Goal: Information Seeking & Learning: Check status

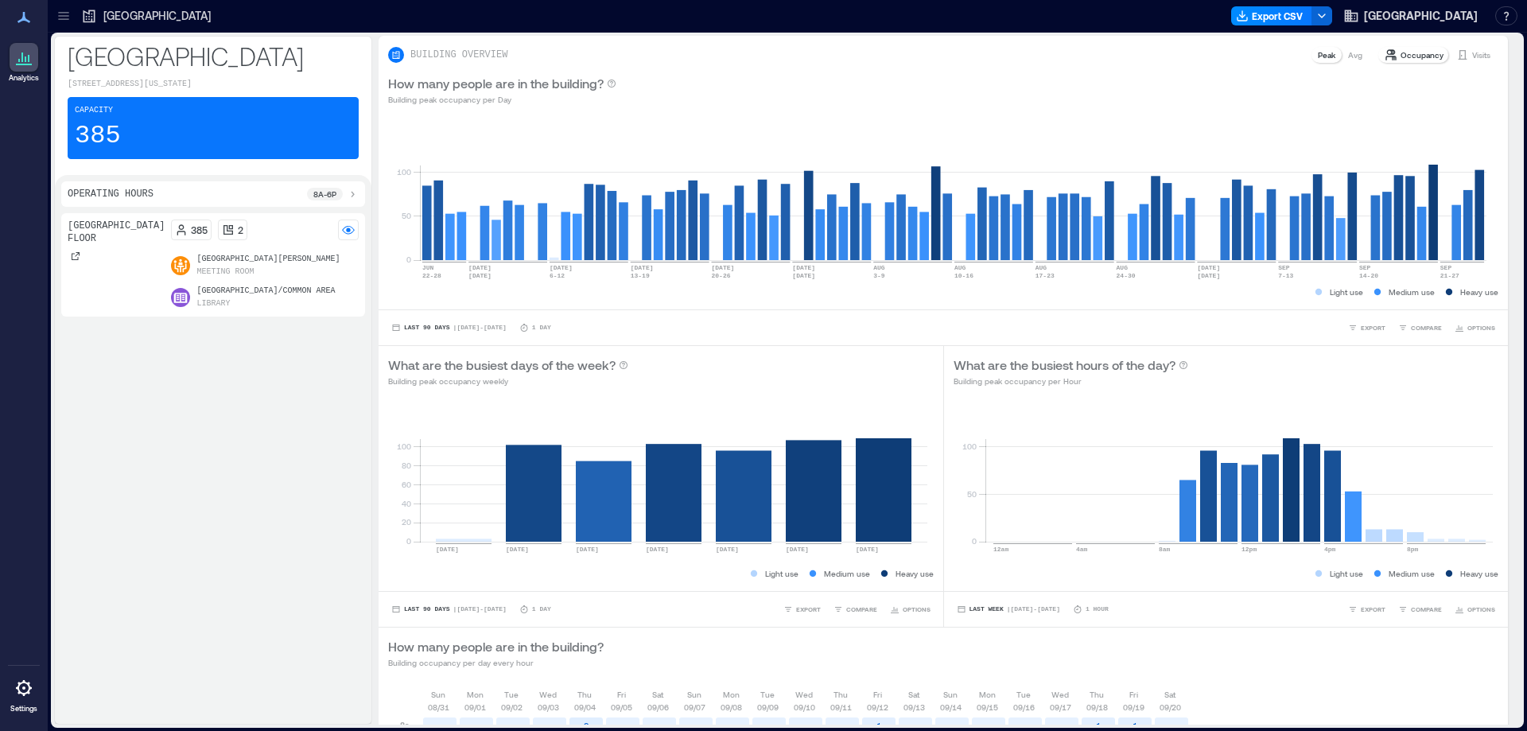
click at [67, 14] on icon at bounding box center [64, 16] width 16 height 16
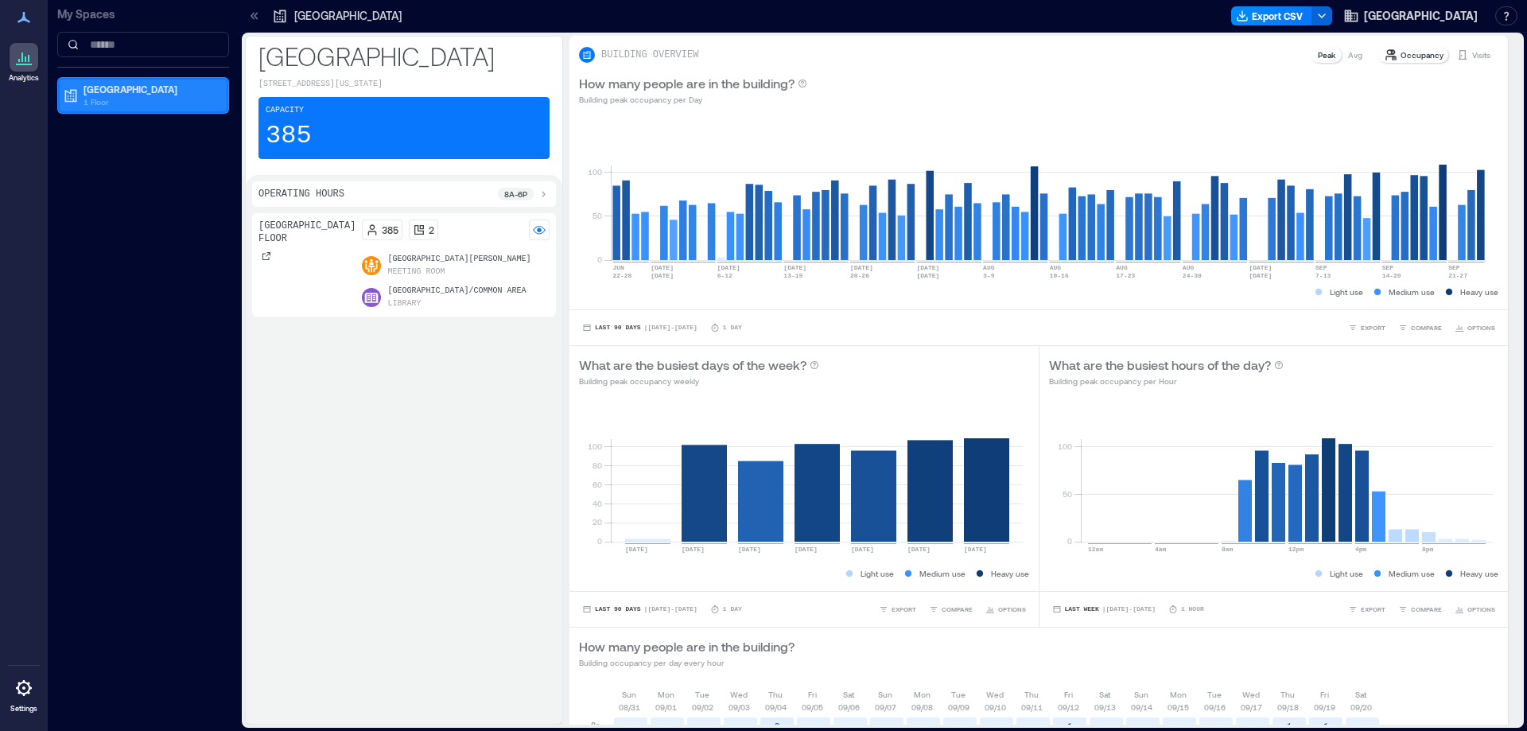
click at [114, 94] on p "[GEOGRAPHIC_DATA]" at bounding box center [151, 89] width 134 height 13
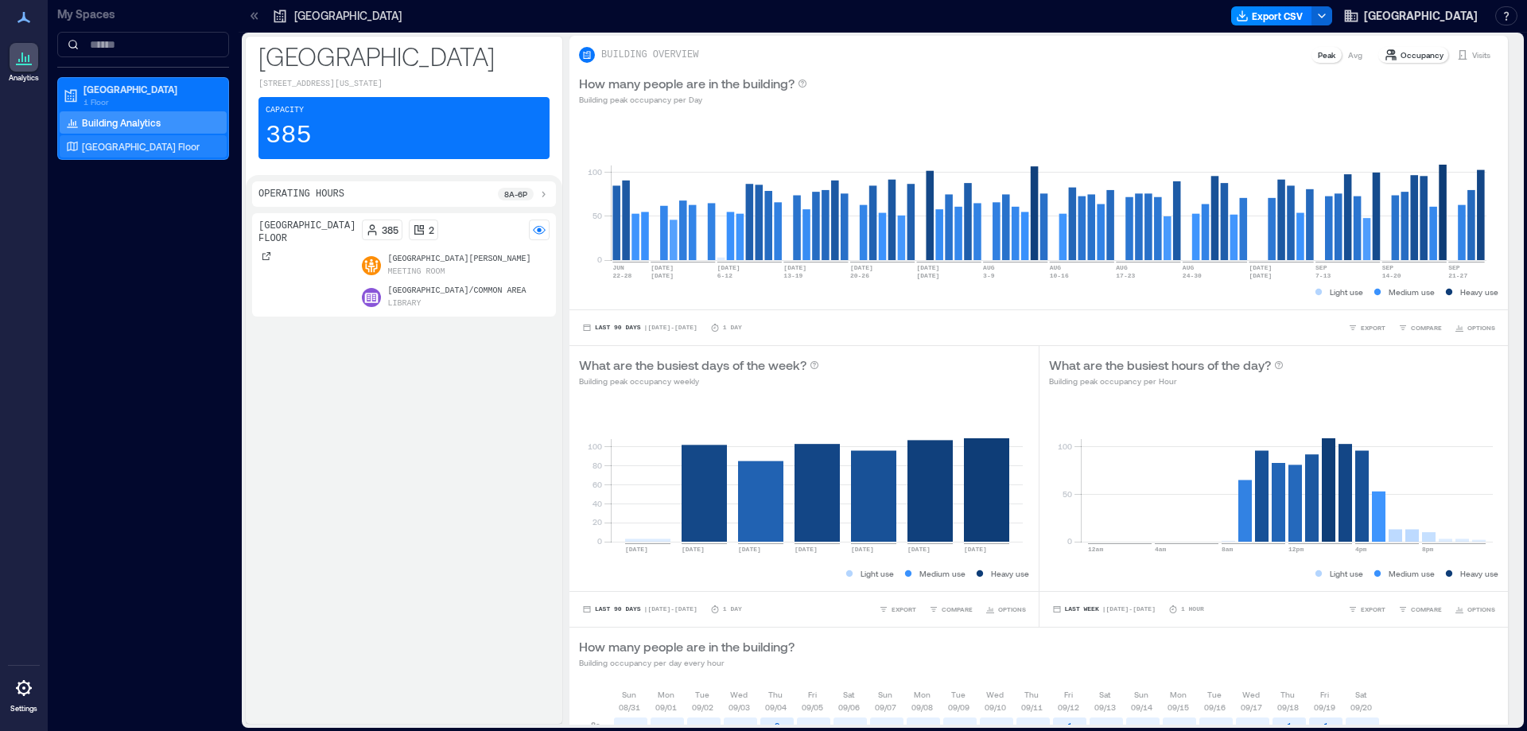
click at [126, 147] on p "[GEOGRAPHIC_DATA] Floor" at bounding box center [141, 146] width 118 height 13
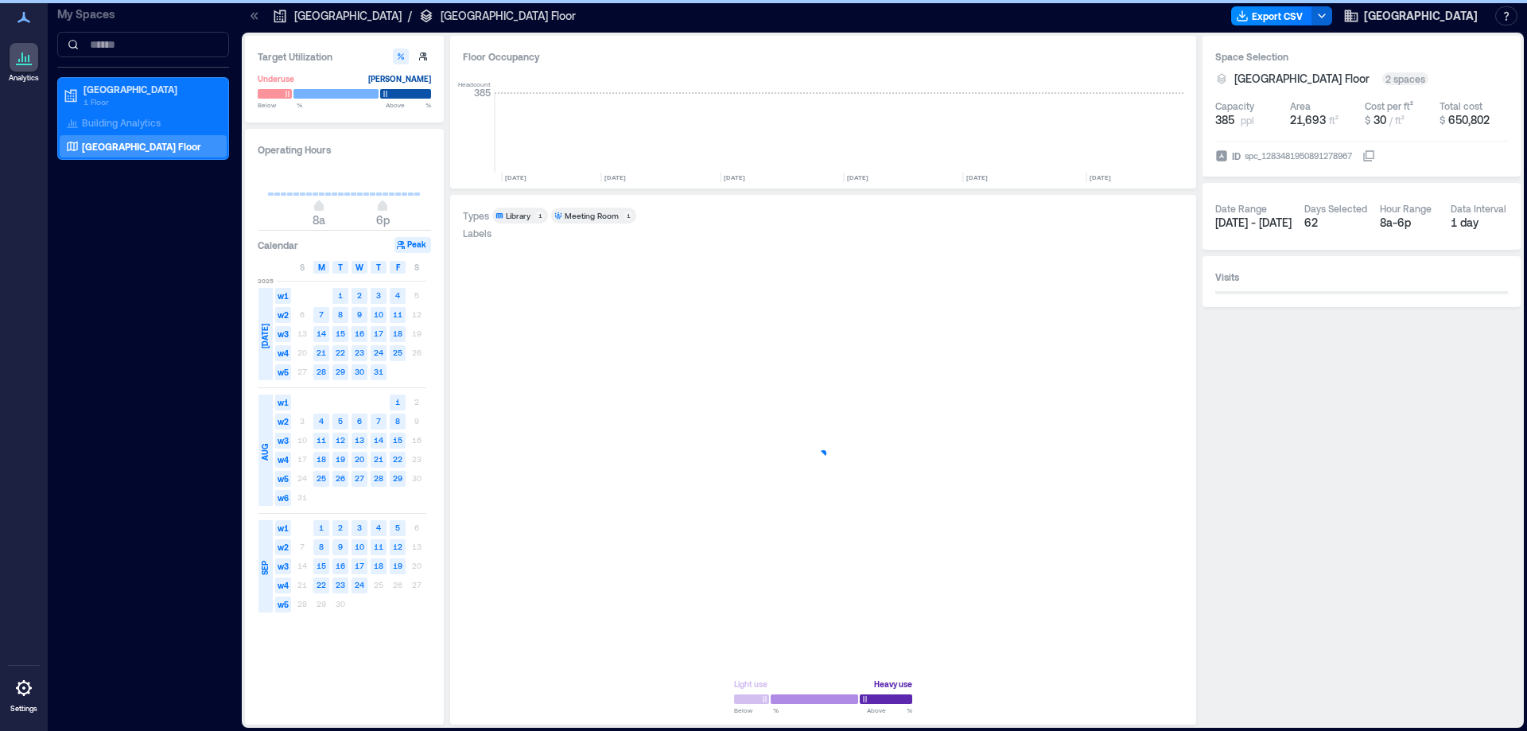
scroll to position [0, 1576]
click at [412, 271] on div "S" at bounding box center [417, 267] width 16 height 13
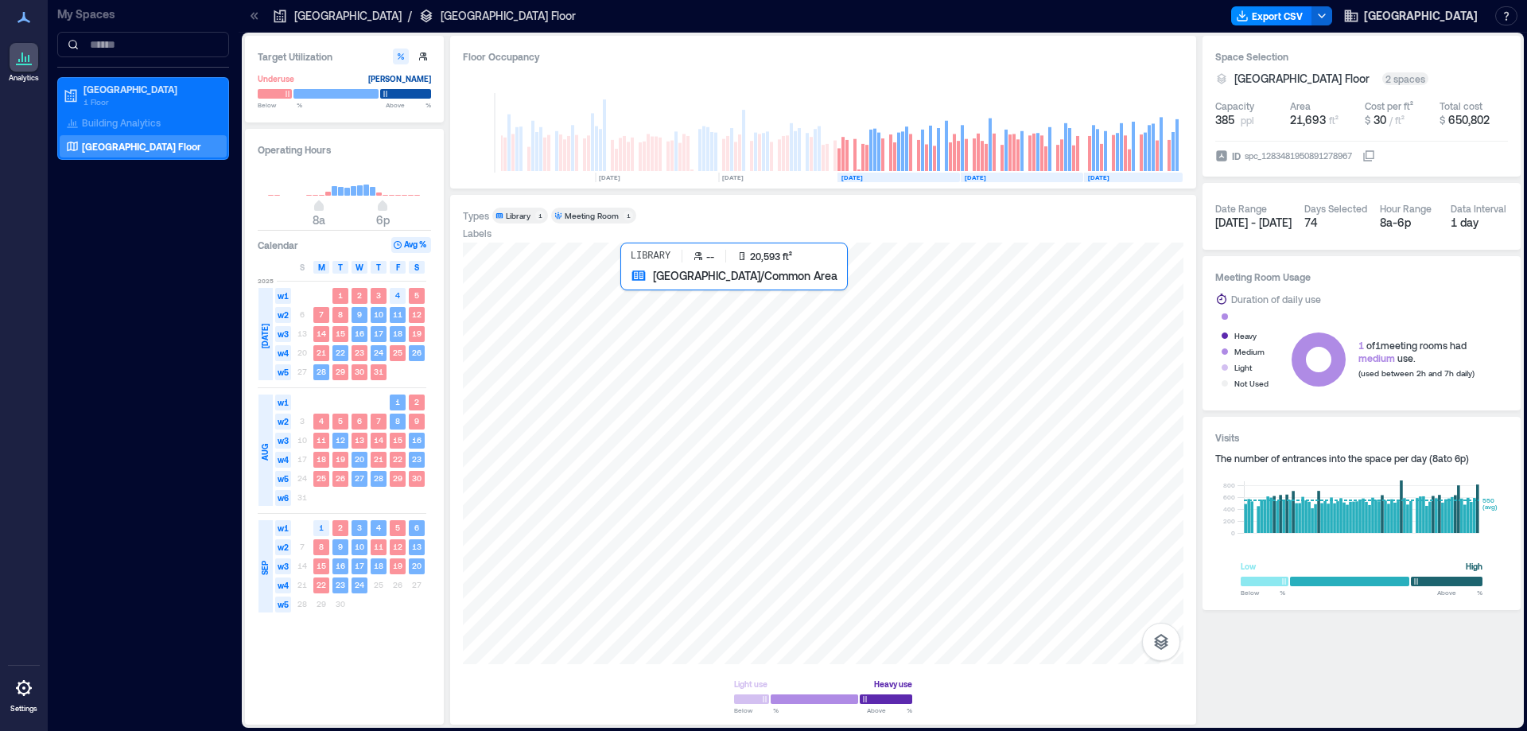
click at [850, 546] on div at bounding box center [823, 453] width 721 height 421
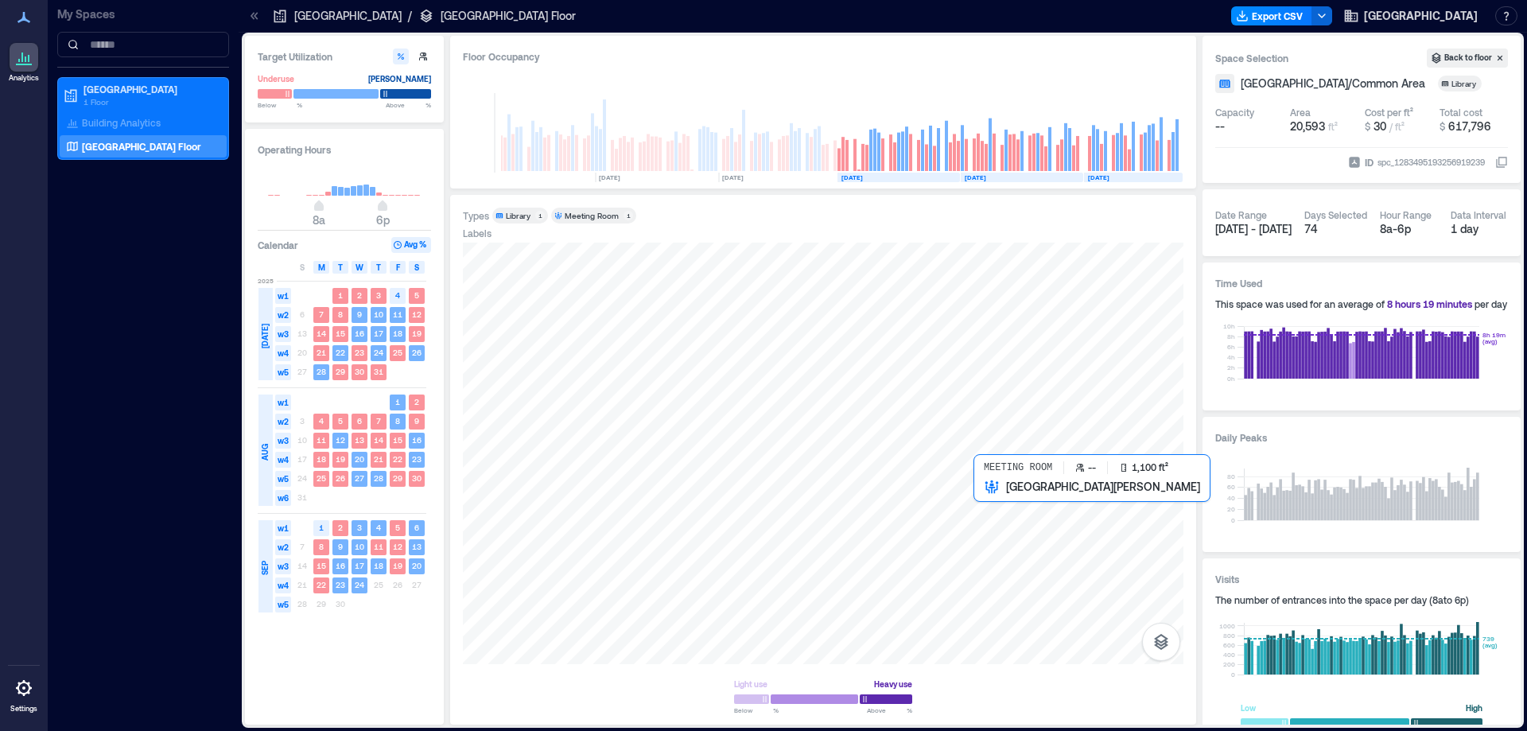
click at [1008, 523] on div at bounding box center [823, 453] width 721 height 421
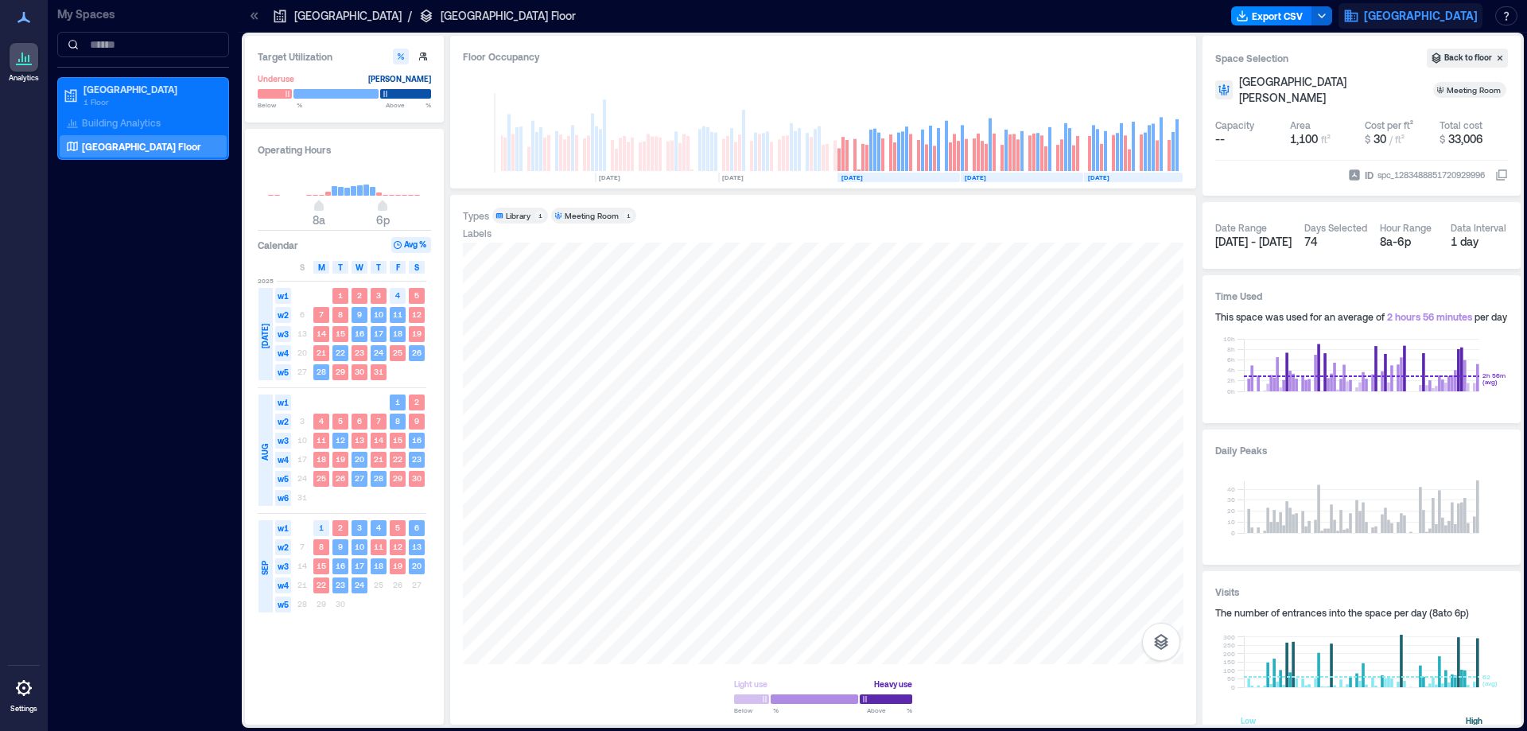
click at [1447, 16] on span "Pima County Public Library" at bounding box center [1421, 16] width 114 height 16
click at [1377, 109] on button "Logout" at bounding box center [1390, 108] width 146 height 25
